Goal: Find specific page/section: Find specific page/section

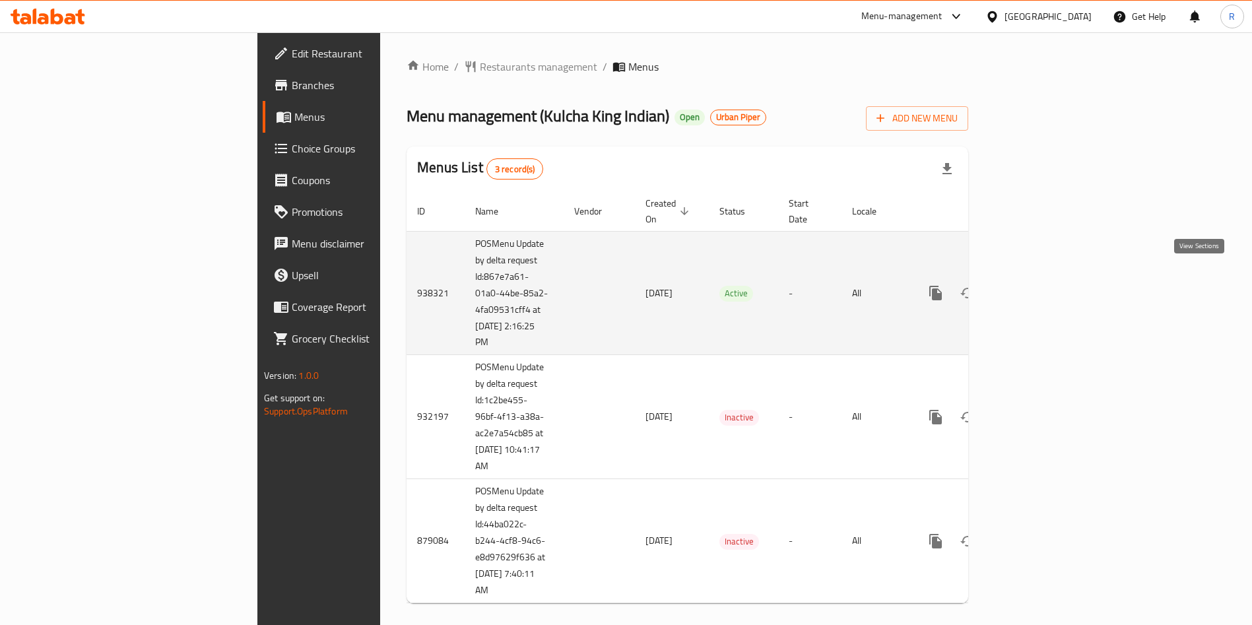
click at [1037, 287] on icon "enhanced table" at bounding box center [1031, 293] width 12 height 12
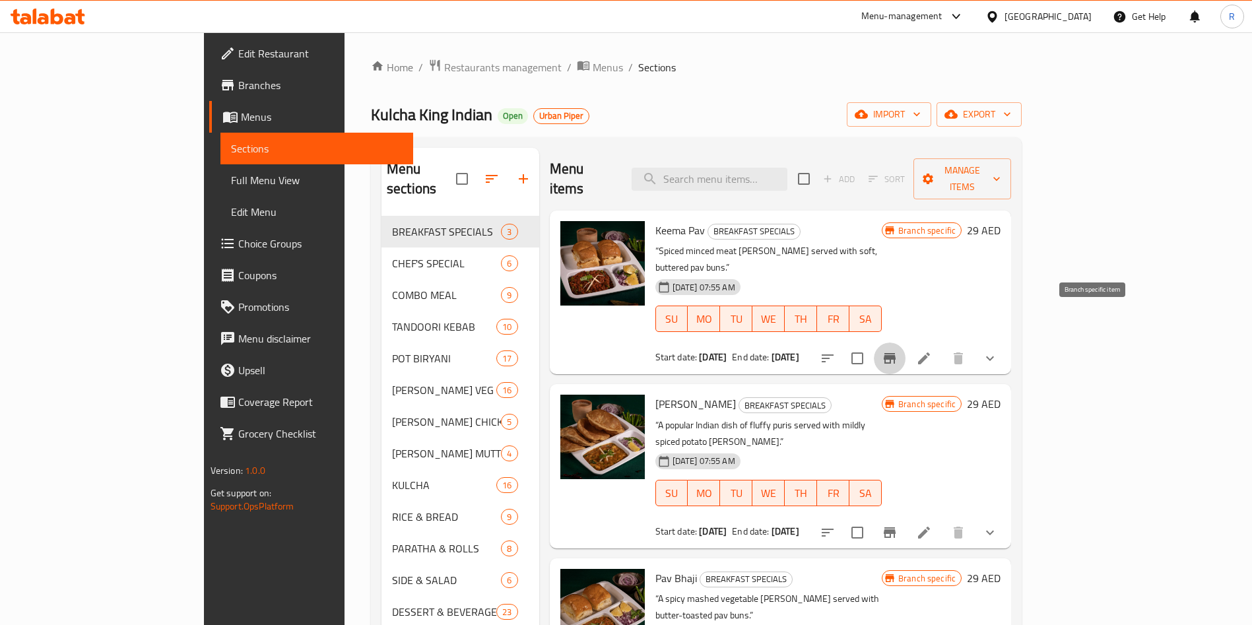
click at [896, 353] on icon "Branch-specific-item" at bounding box center [890, 358] width 12 height 11
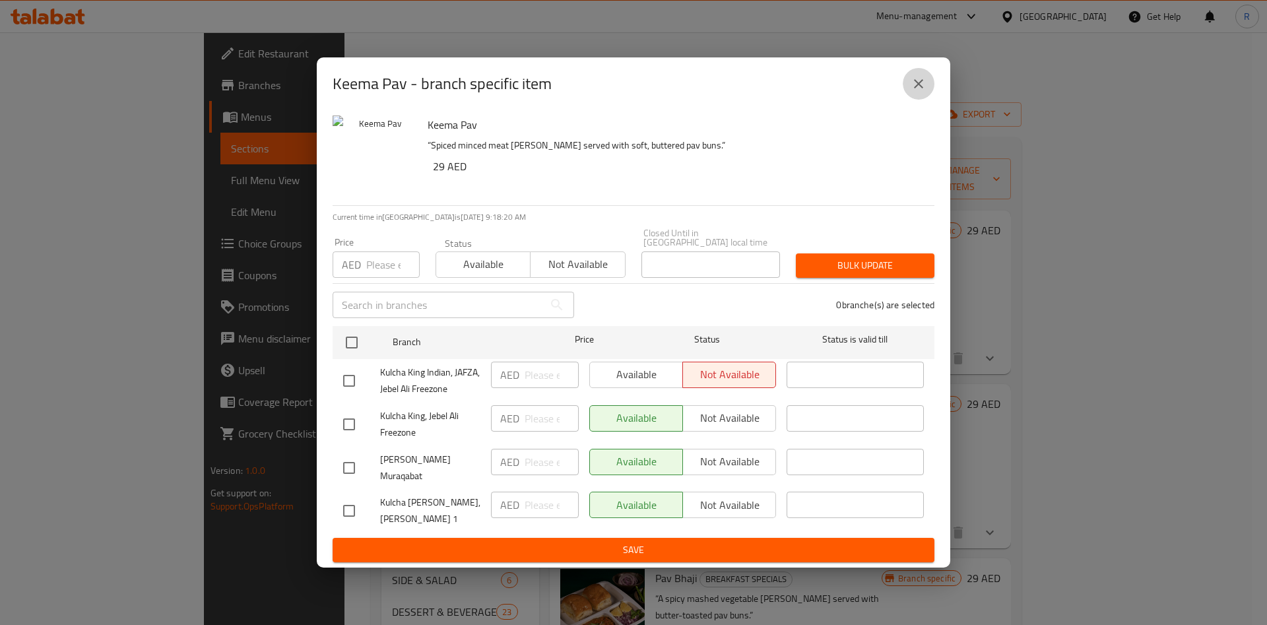
click at [924, 75] on button "close" at bounding box center [919, 84] width 32 height 32
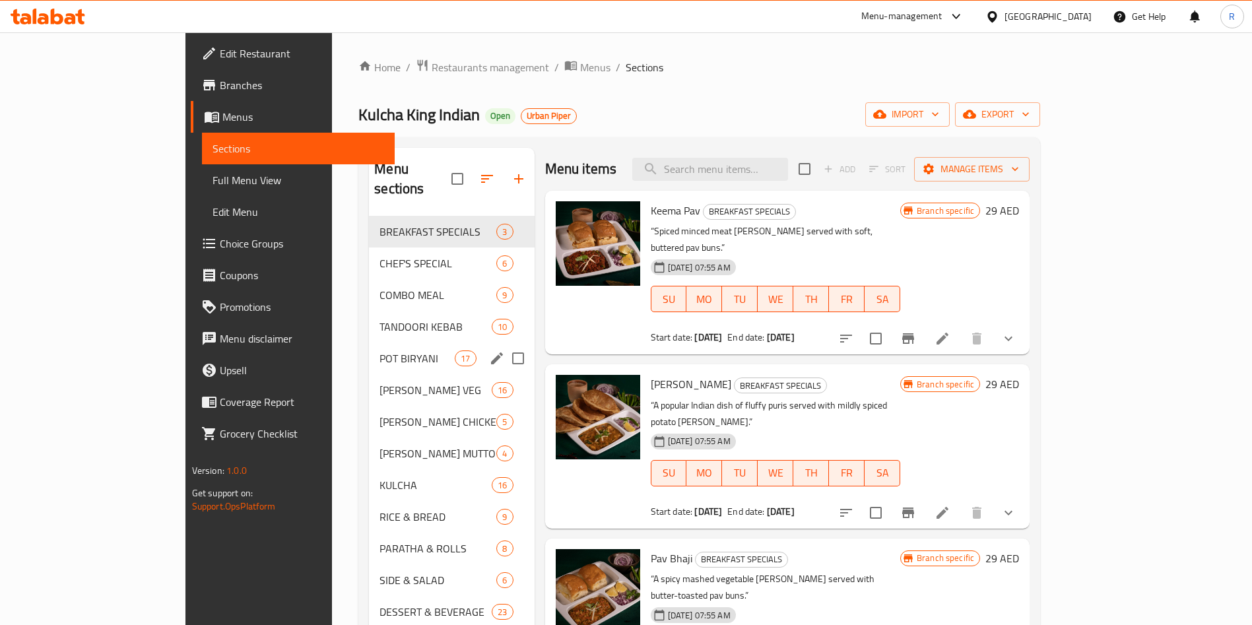
click at [369, 321] on div "TANDOORI KEBAB 10" at bounding box center [451, 327] width 165 height 32
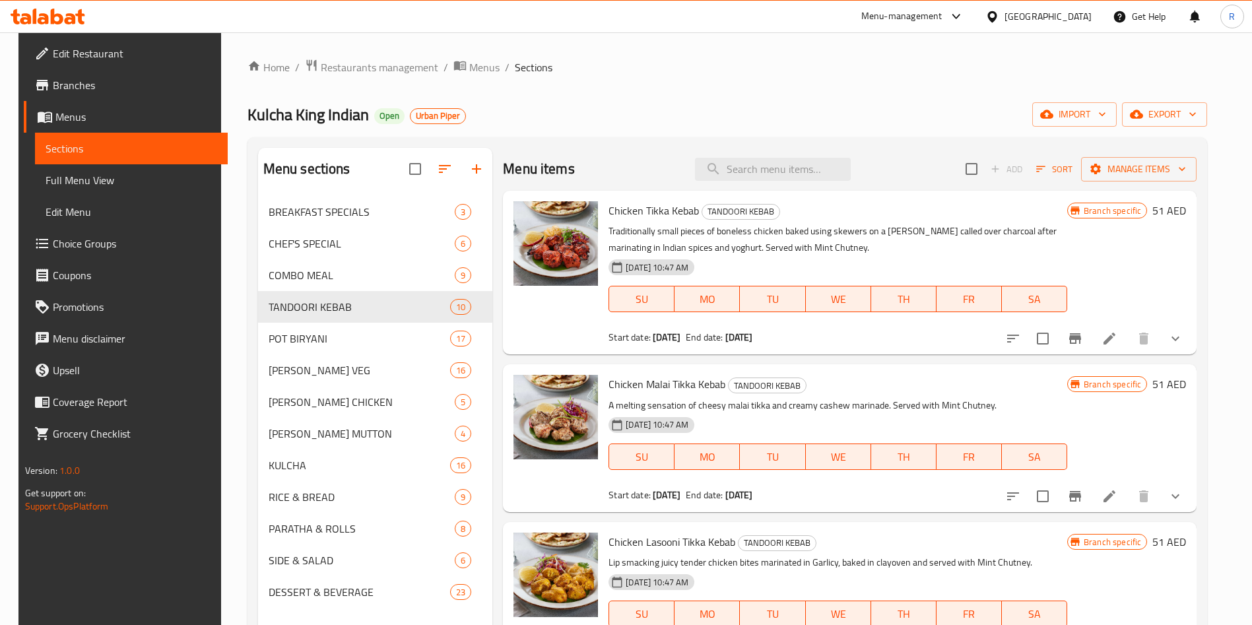
drag, startPoint x: 788, startPoint y: 62, endPoint x: 902, endPoint y: 257, distance: 226.0
click at [792, 66] on ol "Home / Restaurants management / Menus / Sections" at bounding box center [728, 67] width 960 height 17
click at [341, 62] on span "Restaurants management" at bounding box center [380, 67] width 118 height 16
